Goal: Obtain resource: Obtain resource

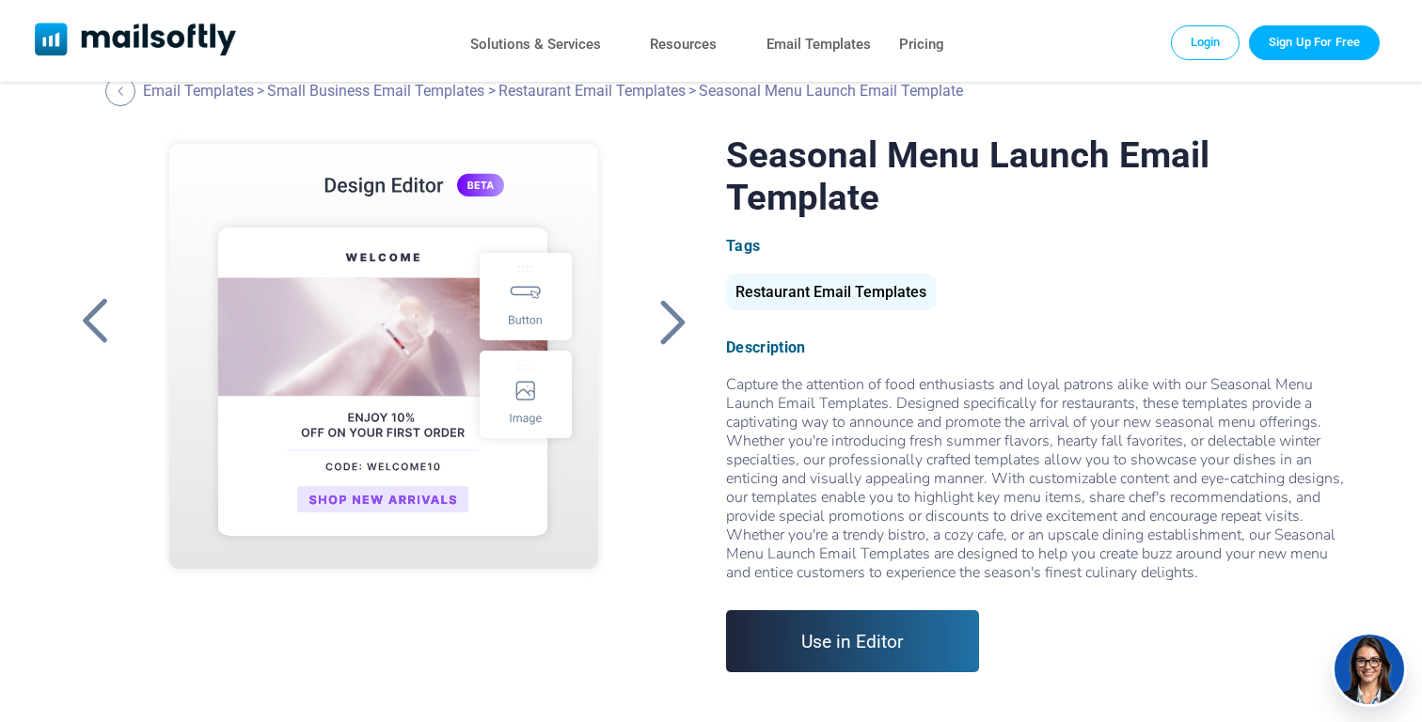
scroll to position [36, 0]
click at [678, 305] on div at bounding box center [672, 320] width 47 height 49
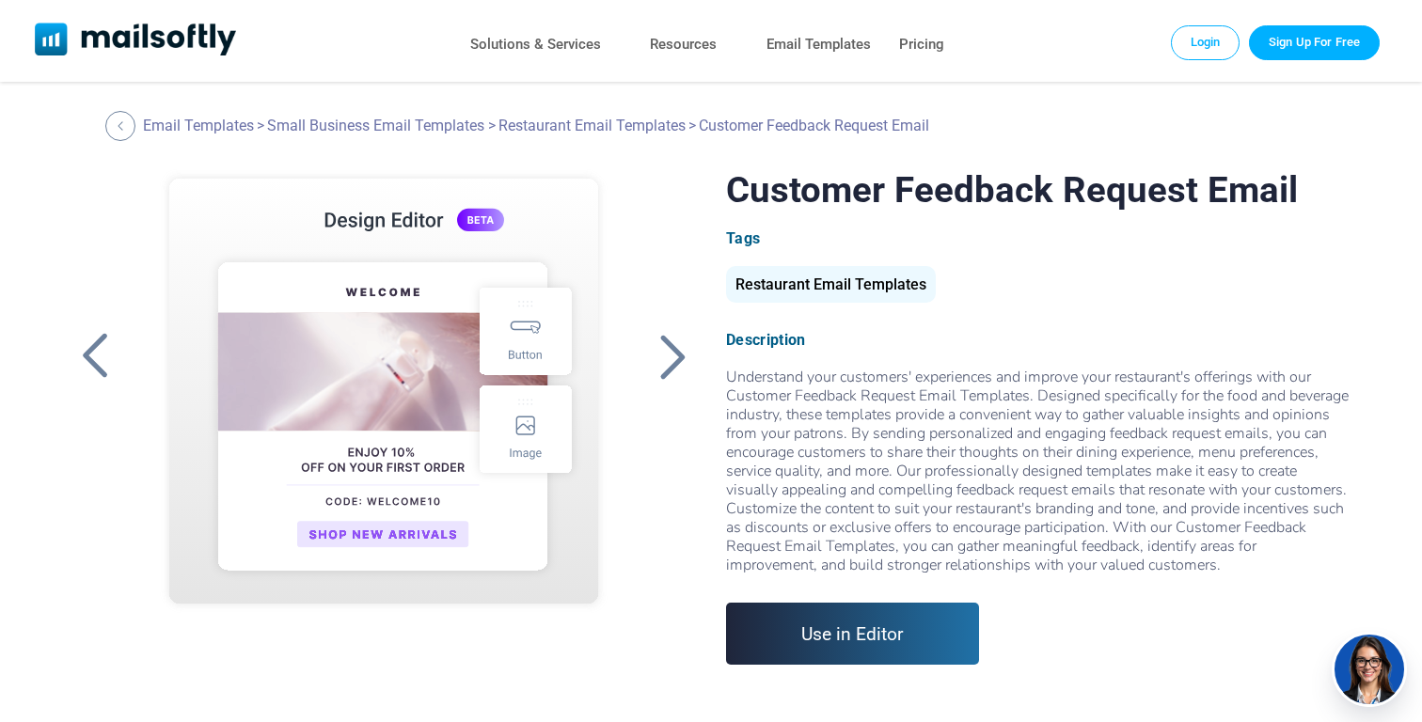
click at [665, 348] on div at bounding box center [672, 356] width 47 height 49
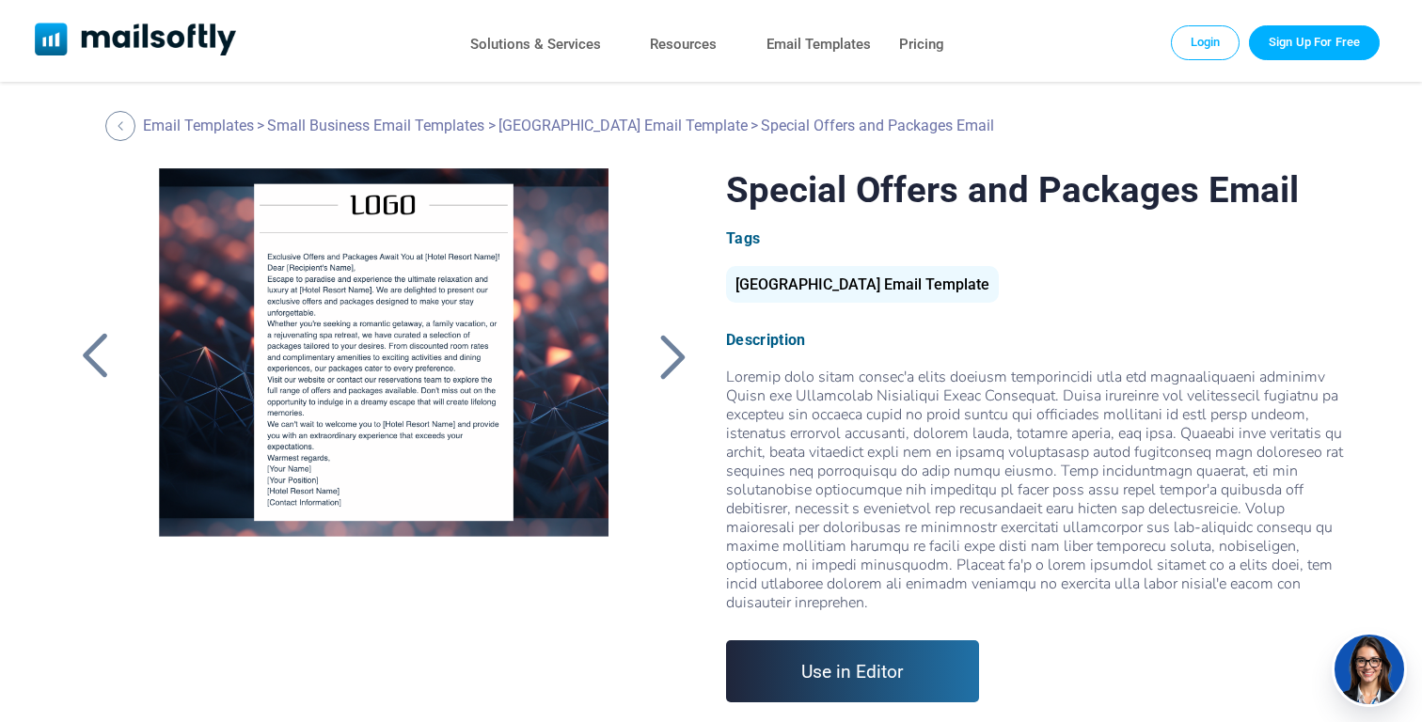
click at [665, 348] on div at bounding box center [672, 356] width 47 height 49
